Goal: Task Accomplishment & Management: Manage account settings

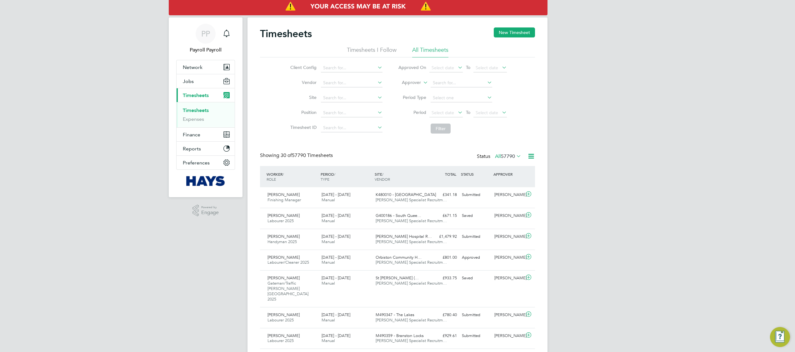
click at [416, 80] on label "Approver" at bounding box center [407, 83] width 28 height 6
click at [406, 87] on li "Worker" at bounding box center [405, 90] width 31 height 8
click at [439, 80] on input at bounding box center [461, 83] width 62 height 9
paste input "Subai"
click at [449, 91] on li "[PERSON_NAME]" at bounding box center [461, 91] width 62 height 8
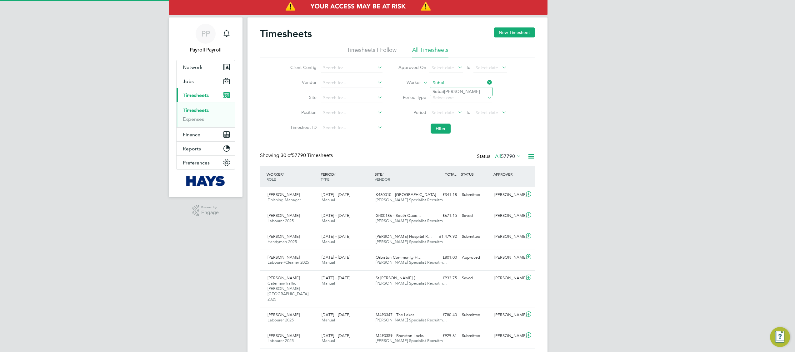
type input "[PERSON_NAME]"
click at [435, 128] on button "Filter" at bounding box center [440, 129] width 20 height 10
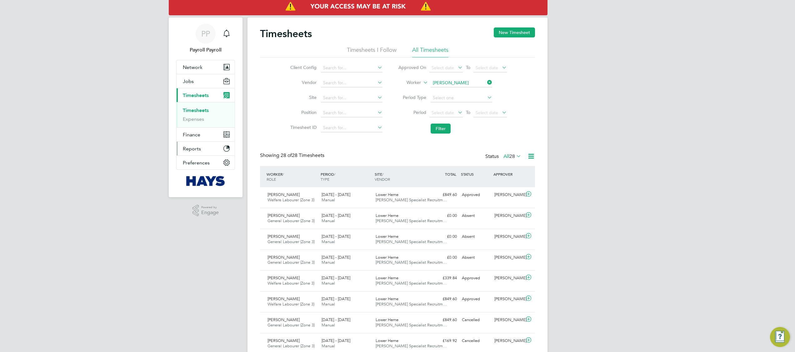
click at [196, 150] on span "Reports" at bounding box center [192, 149] width 18 height 6
click at [215, 147] on link "Report Downloads" at bounding box center [204, 147] width 43 height 6
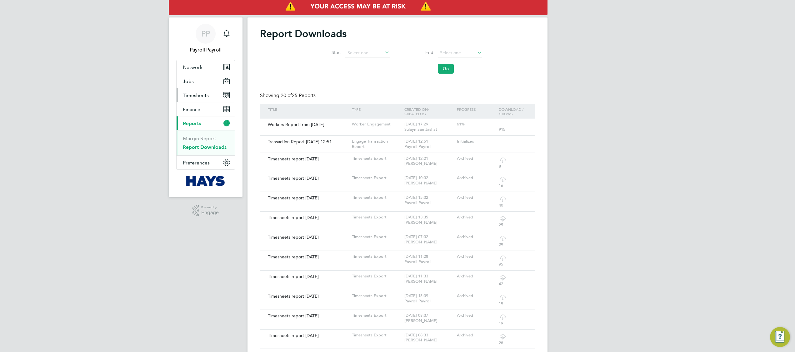
click at [196, 94] on span "Timesheets" at bounding box center [196, 95] width 26 height 6
click at [200, 110] on link "Timesheets" at bounding box center [196, 110] width 26 height 6
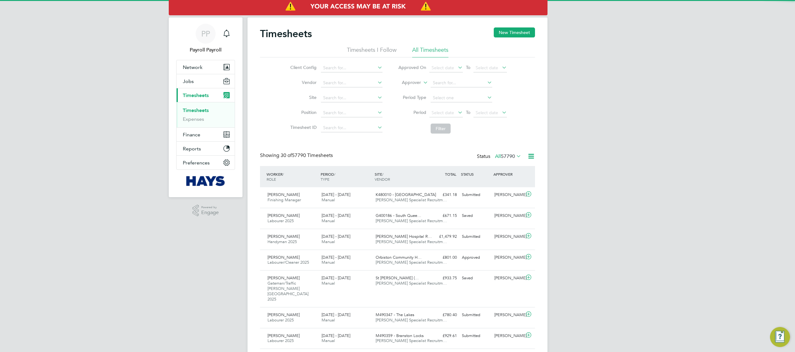
scroll to position [16, 54]
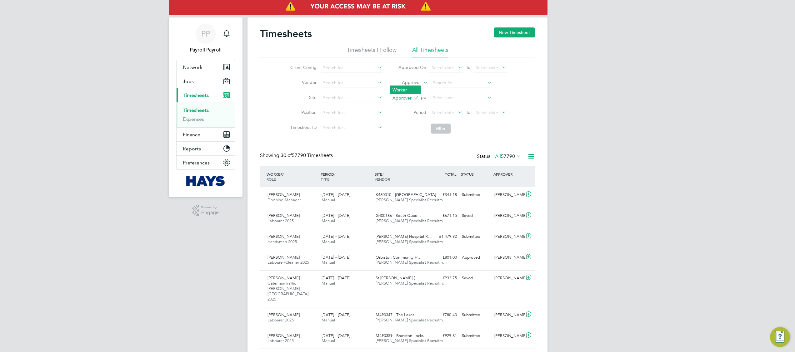
click at [405, 93] on li "Worker" at bounding box center [405, 90] width 31 height 8
click at [452, 81] on input at bounding box center [461, 83] width 62 height 9
click at [449, 82] on input at bounding box center [461, 83] width 62 height 9
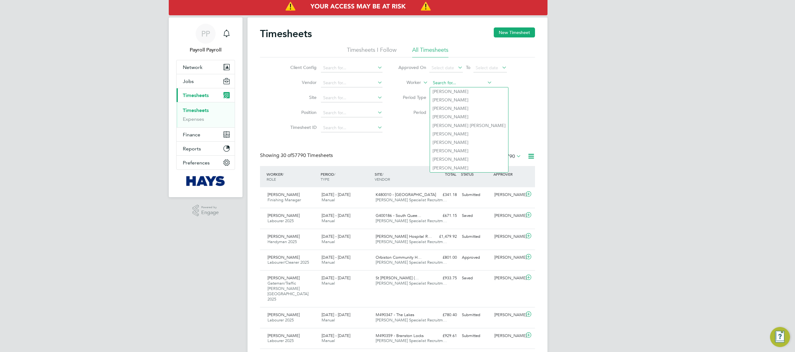
paste input "Subai"
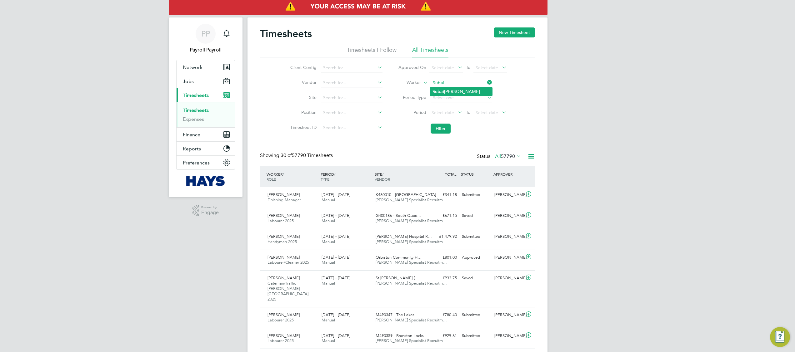
click at [450, 89] on li "[PERSON_NAME]" at bounding box center [461, 91] width 62 height 8
type input "[PERSON_NAME]"
click at [440, 130] on button "Filter" at bounding box center [440, 129] width 20 height 10
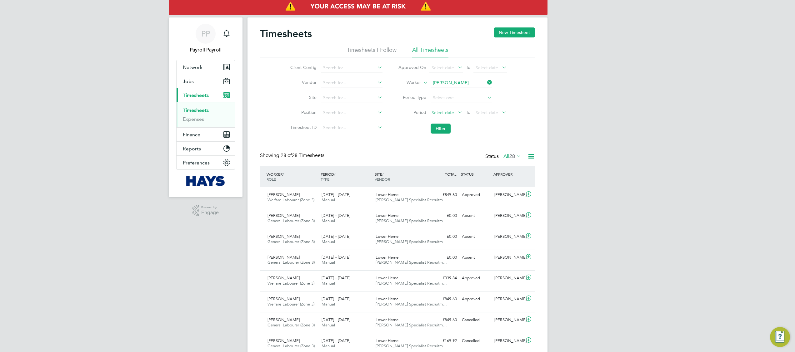
click at [454, 112] on span "Select date" at bounding box center [445, 113] width 33 height 8
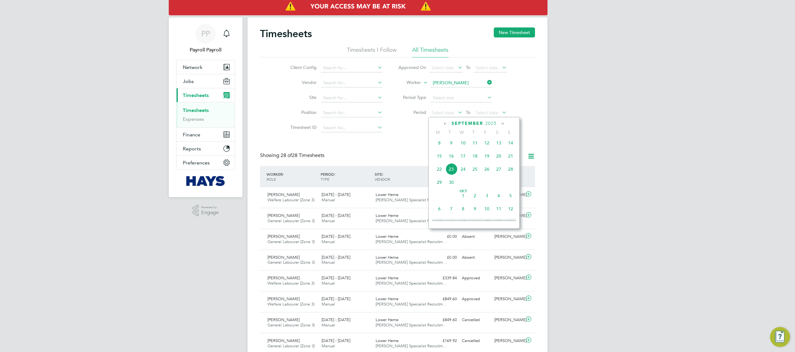
click at [444, 122] on icon at bounding box center [445, 124] width 6 height 7
click at [438, 214] on span "[DATE]" at bounding box center [439, 210] width 12 height 12
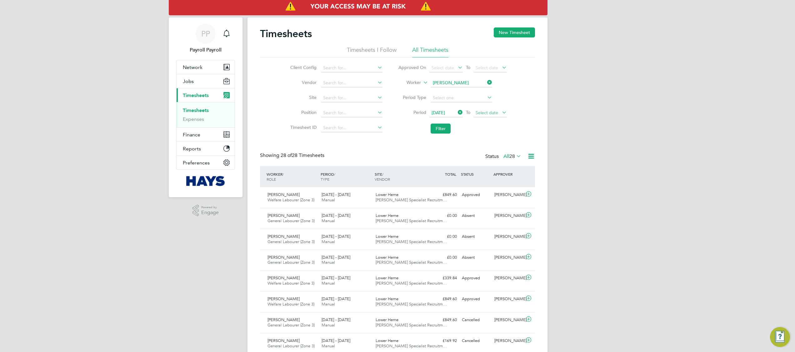
click at [499, 114] on span "Select date" at bounding box center [489, 113] width 33 height 8
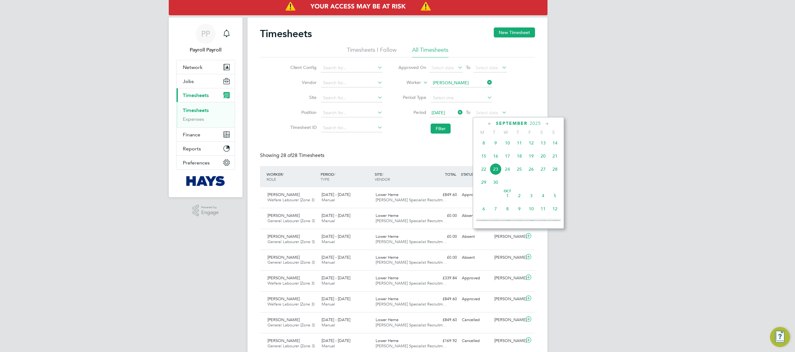
click at [489, 124] on icon at bounding box center [490, 124] width 6 height 7
click at [555, 214] on span "7" at bounding box center [555, 210] width 12 height 12
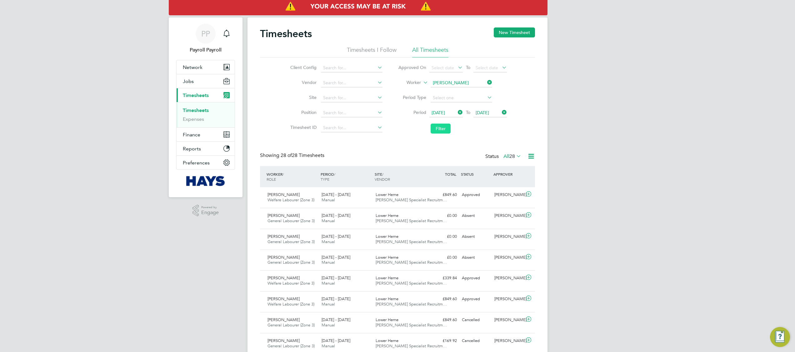
click at [442, 127] on button "Filter" at bounding box center [440, 129] width 20 height 10
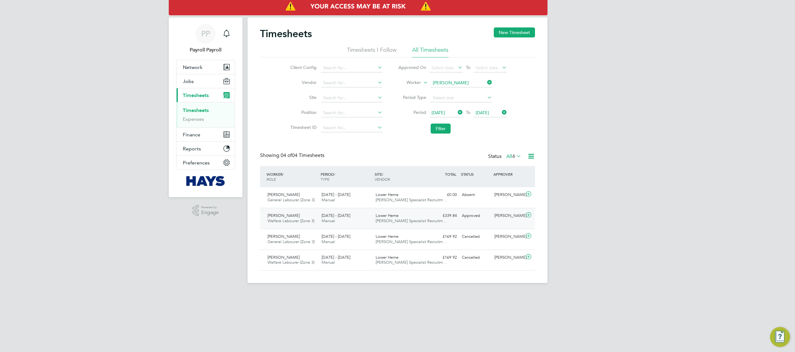
click at [466, 219] on div "Approved" at bounding box center [475, 216] width 32 height 10
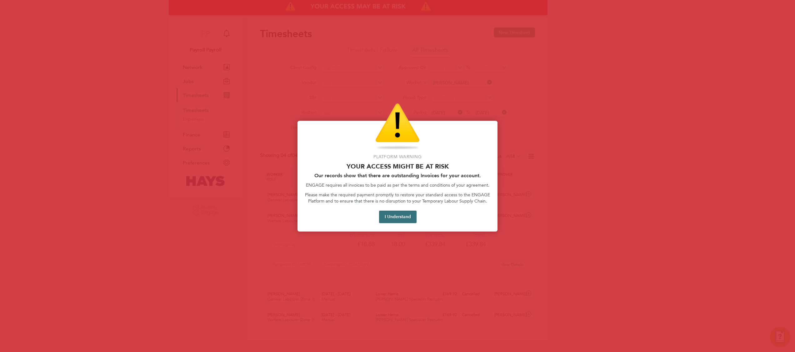
click at [405, 213] on button "I Understand" at bounding box center [397, 217] width 37 height 12
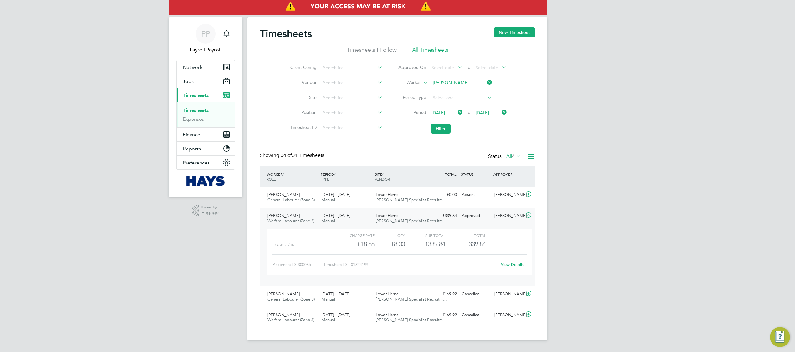
click at [514, 264] on link "View Details" at bounding box center [512, 264] width 23 height 5
click at [488, 216] on div "Approved" at bounding box center [475, 216] width 32 height 10
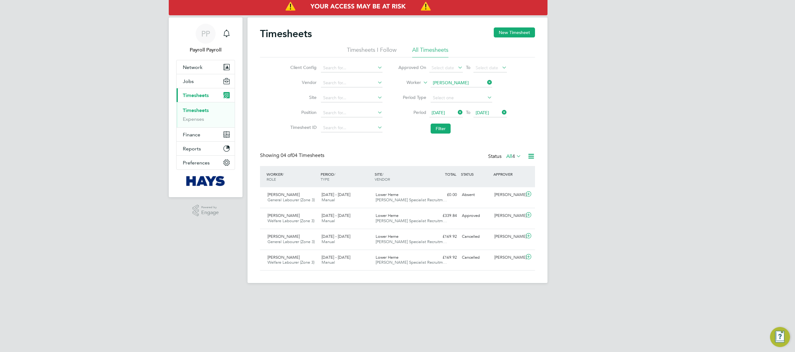
click at [456, 112] on icon at bounding box center [456, 112] width 0 height 9
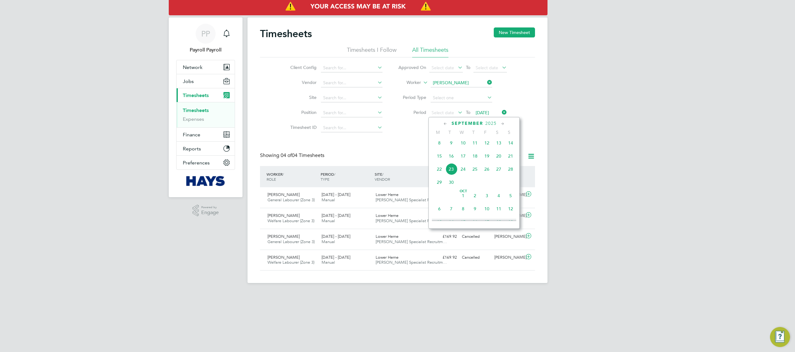
click at [440, 144] on span "8" at bounding box center [439, 143] width 12 height 12
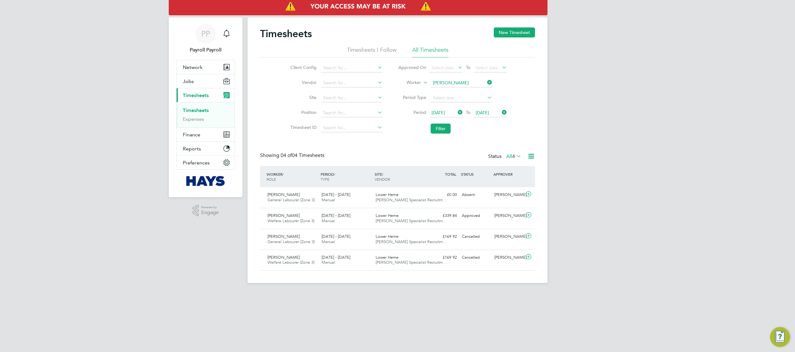
click at [500, 110] on icon at bounding box center [500, 112] width 0 height 9
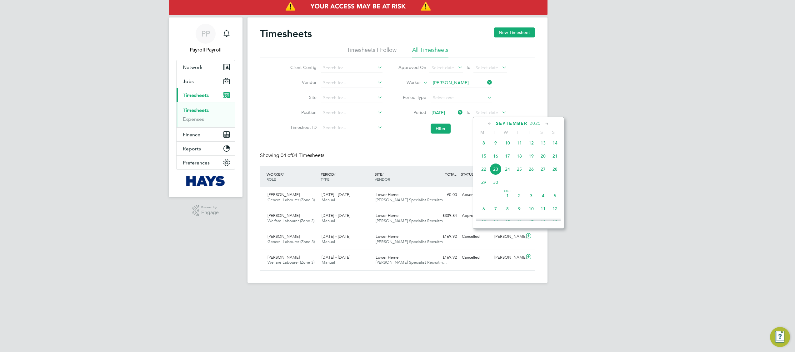
click at [556, 146] on span "14" at bounding box center [555, 143] width 12 height 12
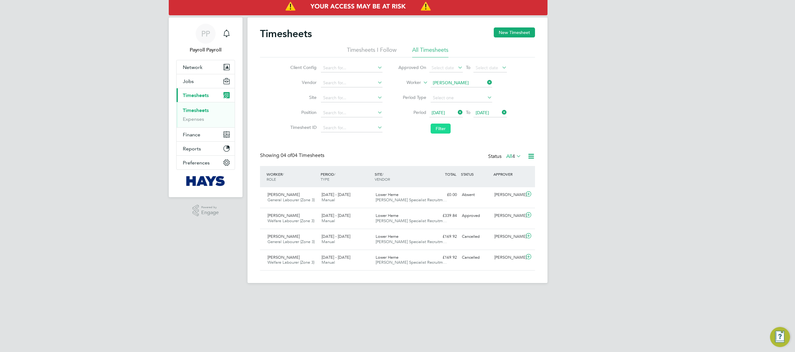
click at [440, 126] on button "Filter" at bounding box center [440, 129] width 20 height 10
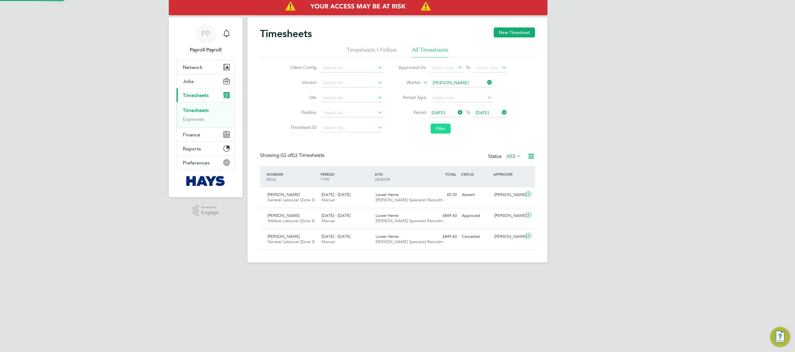
scroll to position [16, 54]
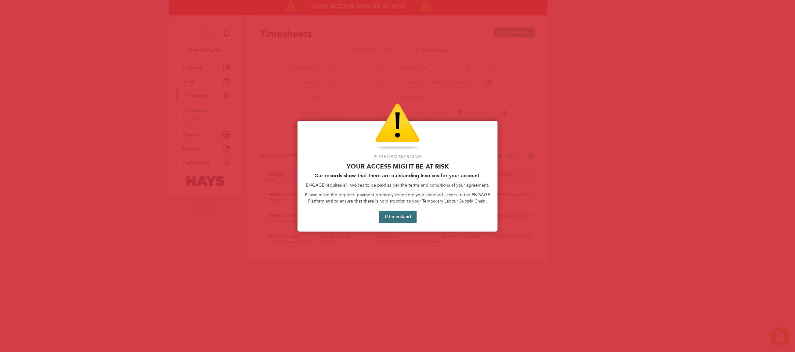
click at [398, 214] on button "I Understand" at bounding box center [397, 217] width 37 height 12
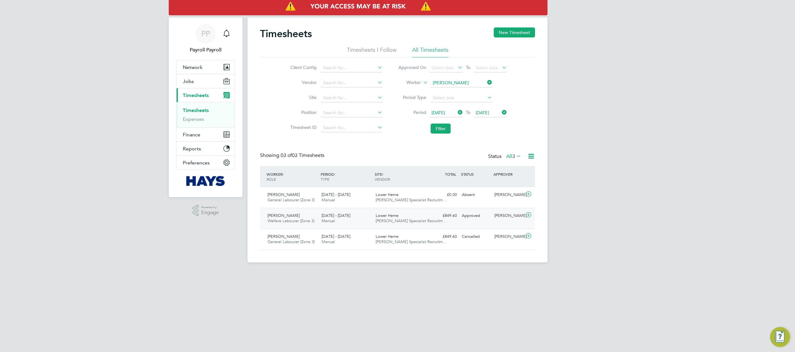
click at [425, 216] on div "Lower Herne [PERSON_NAME] Specialist Recruitm…" at bounding box center [400, 219] width 54 height 16
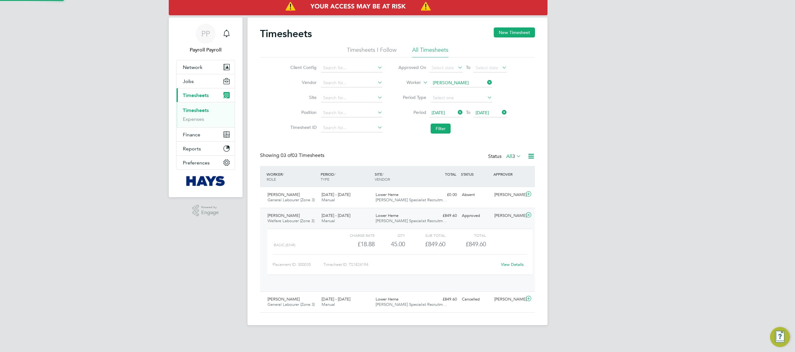
scroll to position [10, 61]
